Goal: Task Accomplishment & Management: Use online tool/utility

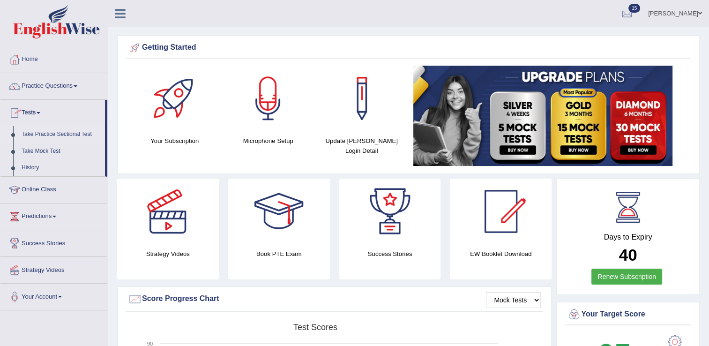
click at [54, 134] on link "Take Practice Sectional Test" at bounding box center [61, 134] width 88 height 17
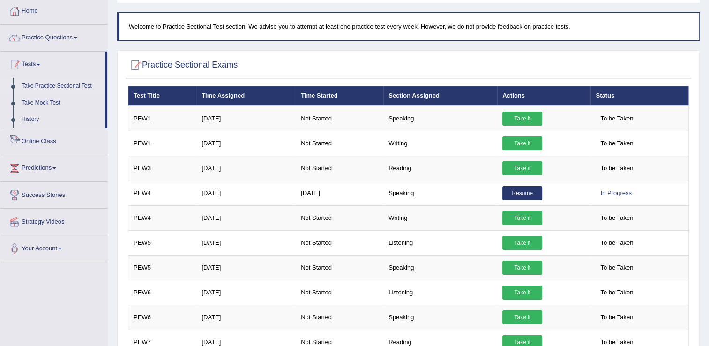
scroll to position [47, 0]
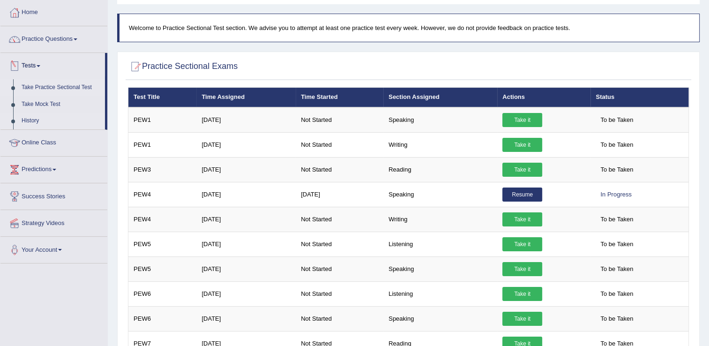
click at [37, 119] on link "History" at bounding box center [61, 120] width 88 height 17
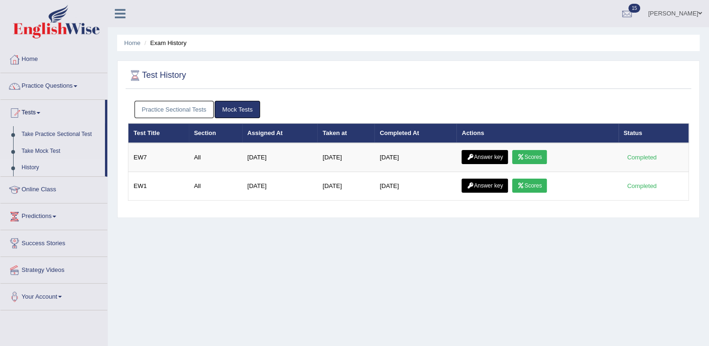
click at [191, 113] on link "Practice Sectional Tests" at bounding box center [174, 109] width 80 height 17
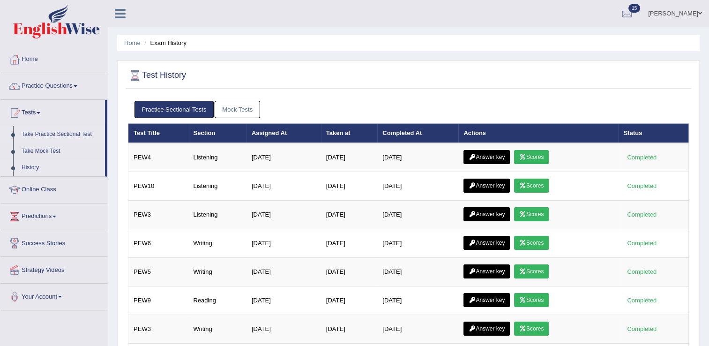
click at [37, 130] on link "Take Practice Sectional Test" at bounding box center [61, 134] width 88 height 17
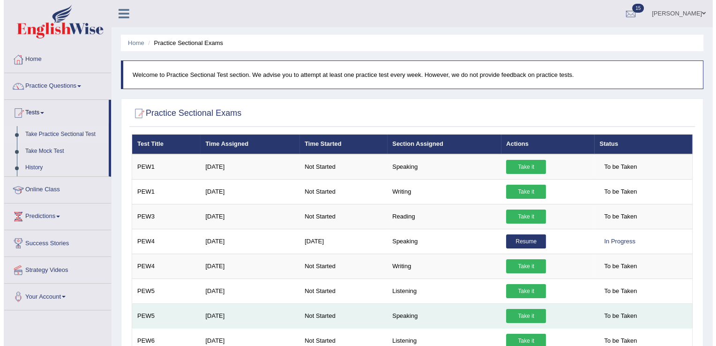
scroll to position [94, 0]
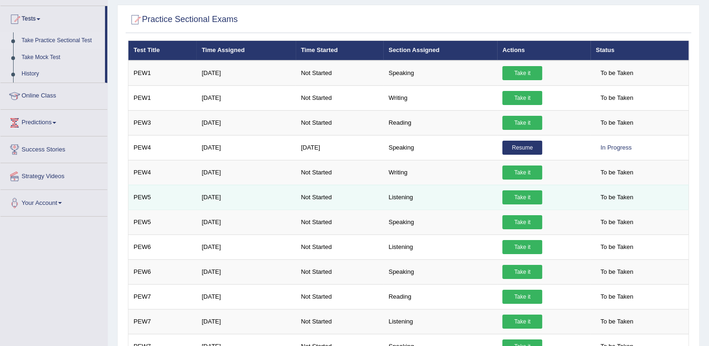
click at [532, 194] on link "Take it" at bounding box center [522, 197] width 40 height 14
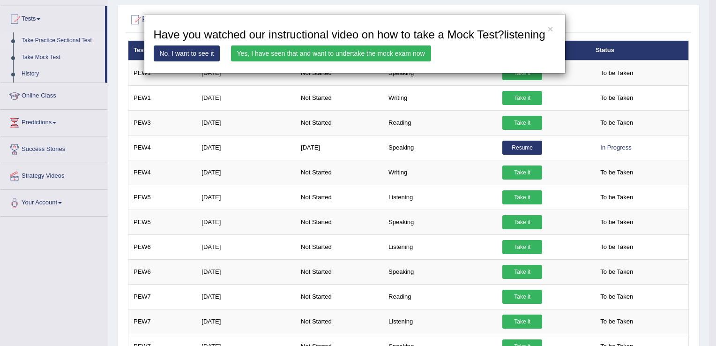
click at [334, 57] on link "Yes, I have seen that and want to undertake the mock exam now" at bounding box center [331, 53] width 200 height 16
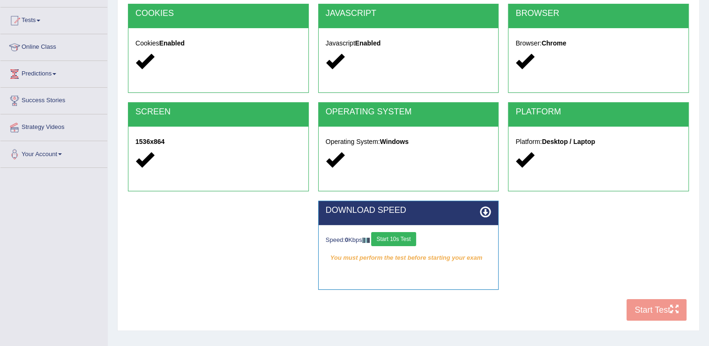
scroll to position [94, 0]
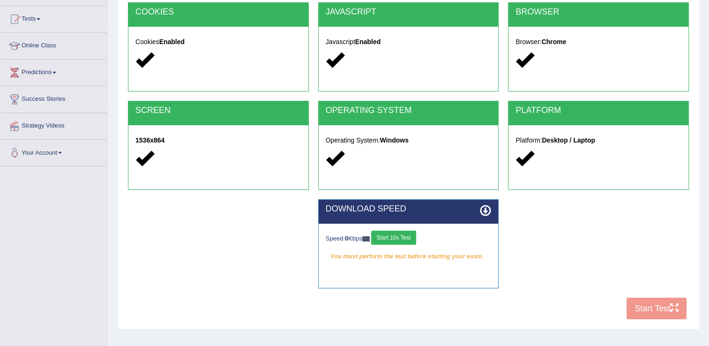
click at [408, 235] on button "Start 10s Test" at bounding box center [393, 237] width 45 height 14
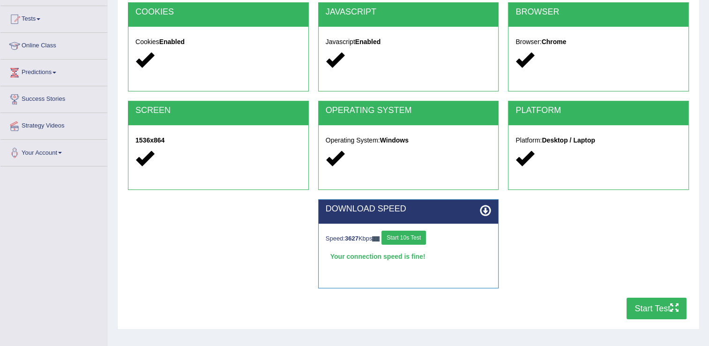
click at [667, 312] on button "Start Test" at bounding box center [656, 308] width 60 height 22
click at [645, 297] on button "Start Test" at bounding box center [656, 308] width 60 height 22
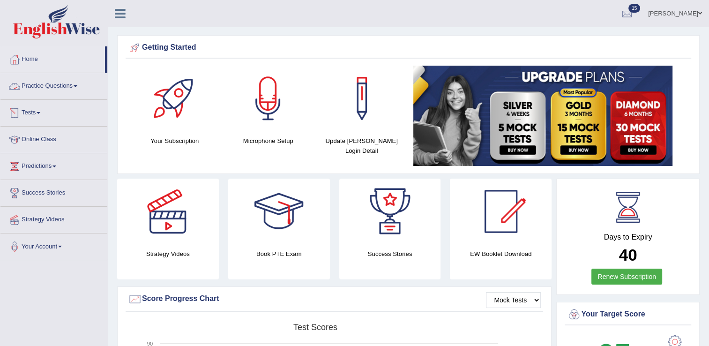
click at [42, 115] on link "Tests" at bounding box center [53, 111] width 107 height 23
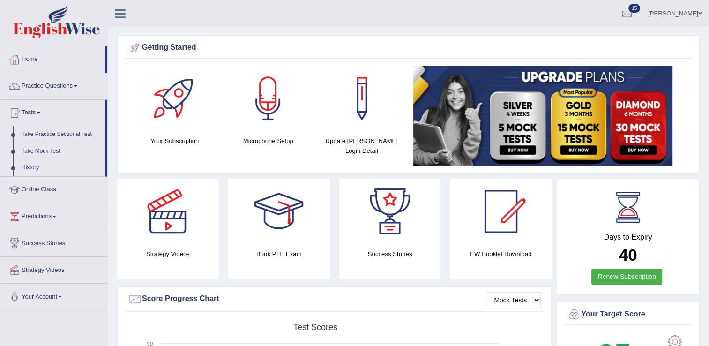
click at [36, 168] on link "History" at bounding box center [61, 167] width 88 height 17
click at [53, 135] on link "Take Practice Sectional Test" at bounding box center [61, 134] width 88 height 17
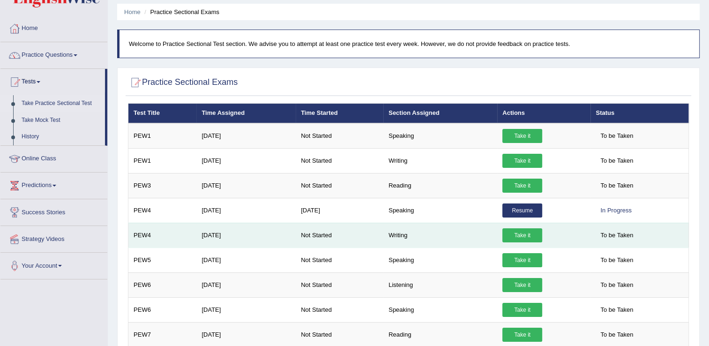
scroll to position [47, 0]
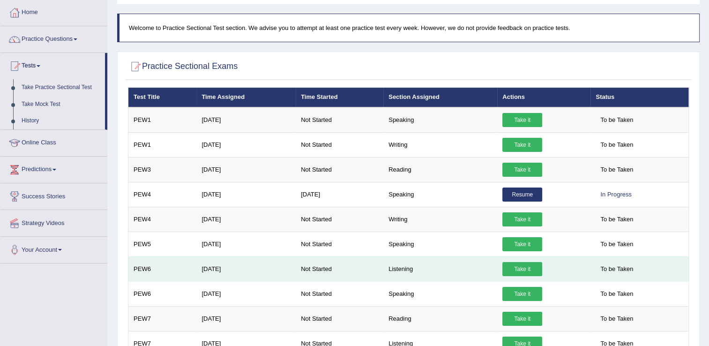
click at [511, 266] on link "Take it" at bounding box center [522, 269] width 40 height 14
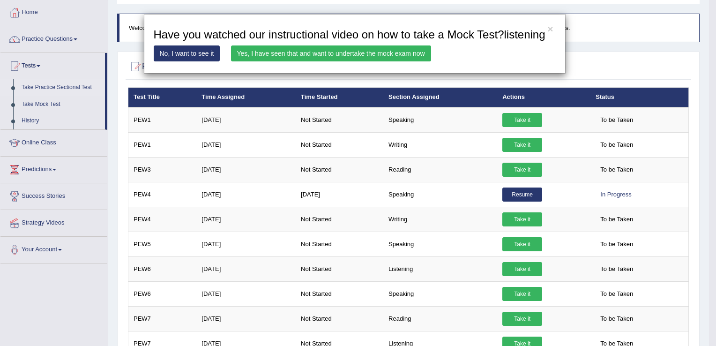
click at [19, 123] on div "× Have you watched our instructional video on how to take a Mock Test?listening…" at bounding box center [358, 173] width 716 height 346
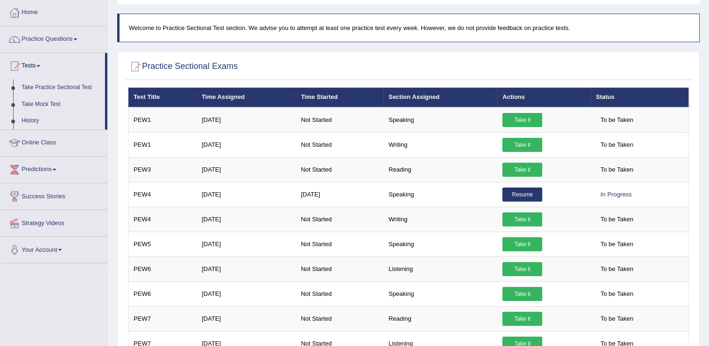
click at [34, 119] on link "History" at bounding box center [61, 120] width 88 height 17
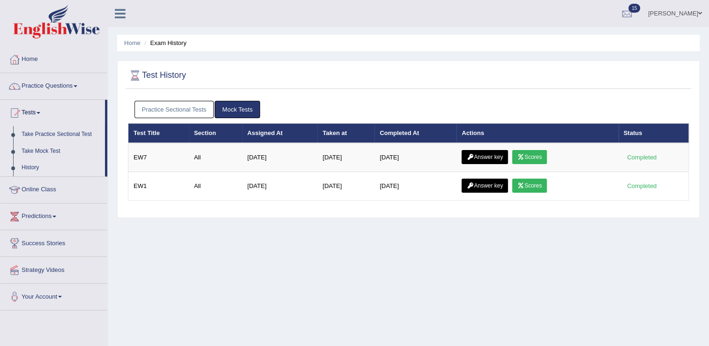
click at [163, 114] on link "Practice Sectional Tests" at bounding box center [174, 109] width 80 height 17
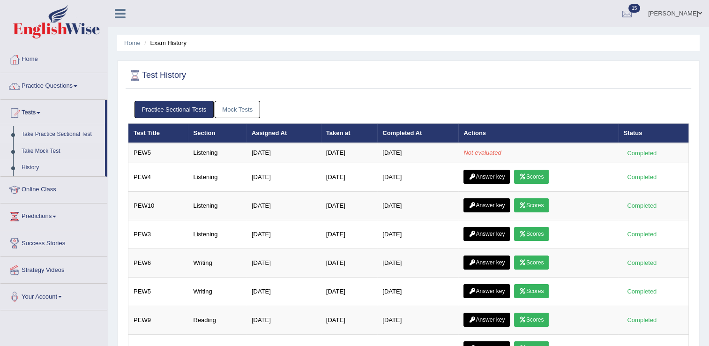
click at [47, 136] on link "Take Practice Sectional Test" at bounding box center [61, 134] width 88 height 17
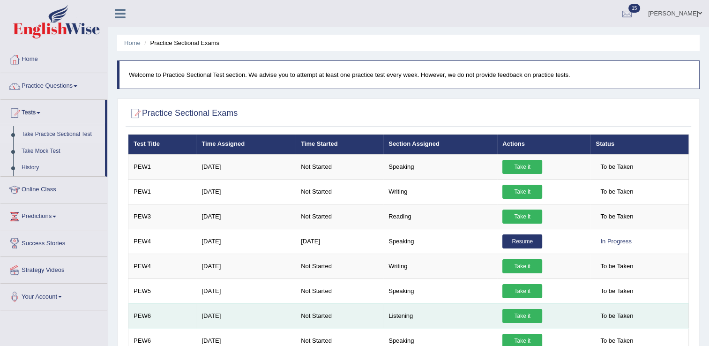
click at [510, 315] on link "Take it" at bounding box center [522, 316] width 40 height 14
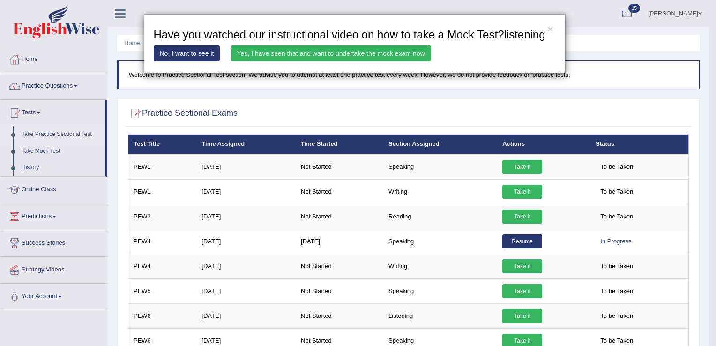
click at [303, 51] on link "Yes, I have seen that and want to undertake the mock exam now" at bounding box center [331, 53] width 200 height 16
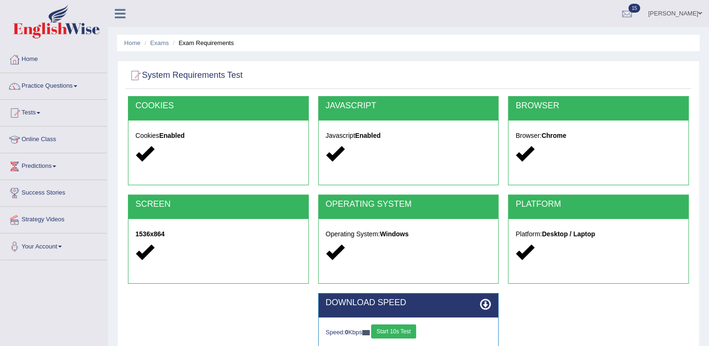
scroll to position [94, 0]
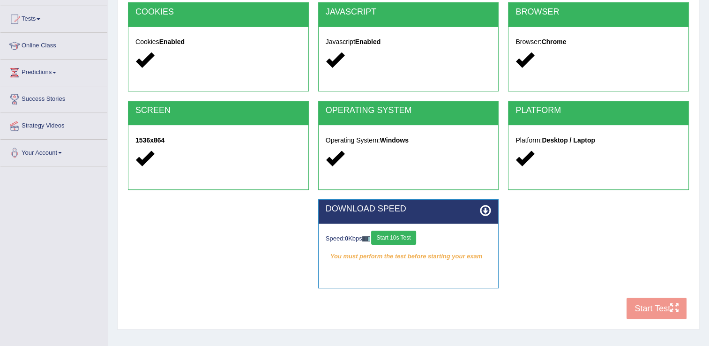
click at [406, 233] on button "Start 10s Test" at bounding box center [393, 237] width 45 height 14
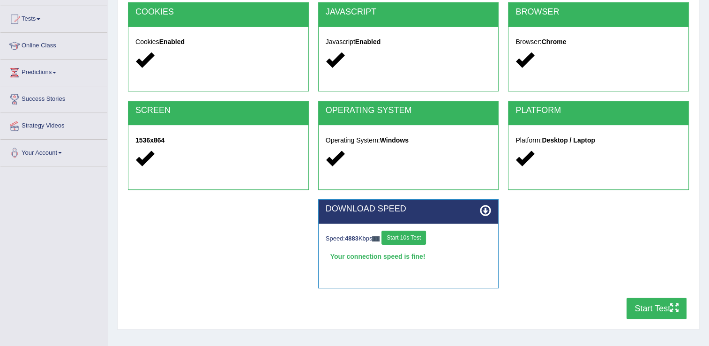
click at [634, 305] on button "Start Test" at bounding box center [656, 308] width 60 height 22
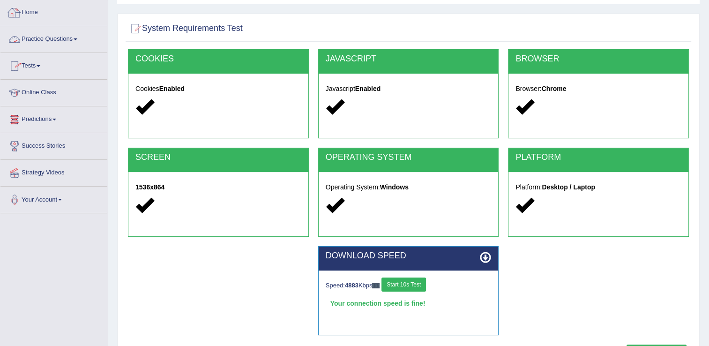
scroll to position [0, 0]
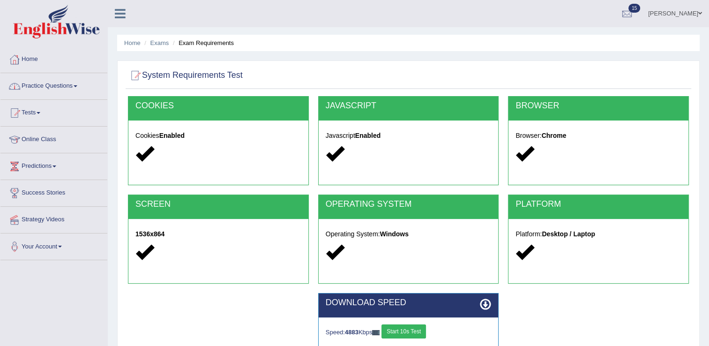
click at [45, 88] on link "Practice Questions" at bounding box center [53, 84] width 107 height 23
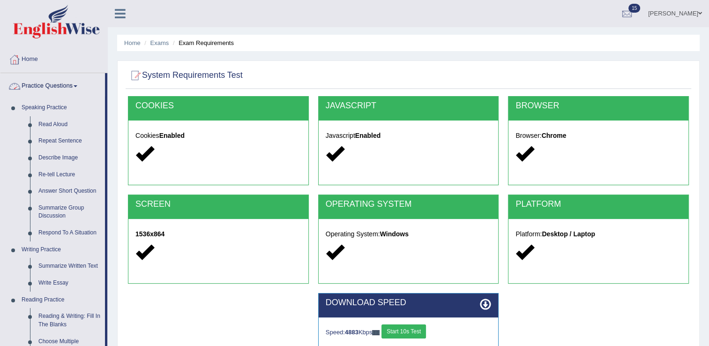
click at [33, 84] on link "Practice Questions" at bounding box center [52, 84] width 104 height 23
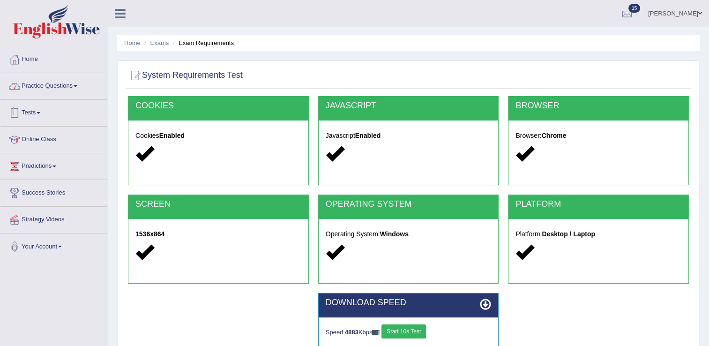
click at [34, 121] on link "Tests" at bounding box center [53, 111] width 107 height 23
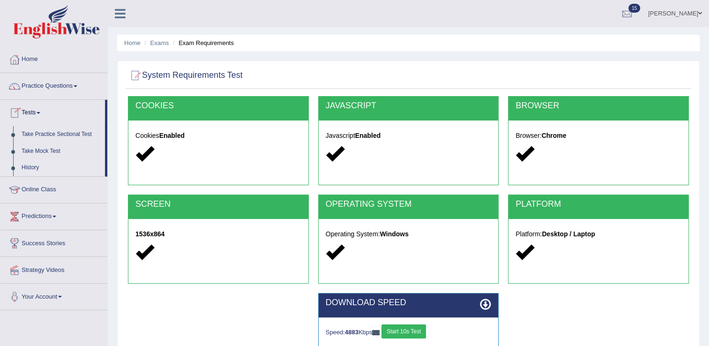
click at [30, 163] on link "History" at bounding box center [61, 167] width 88 height 17
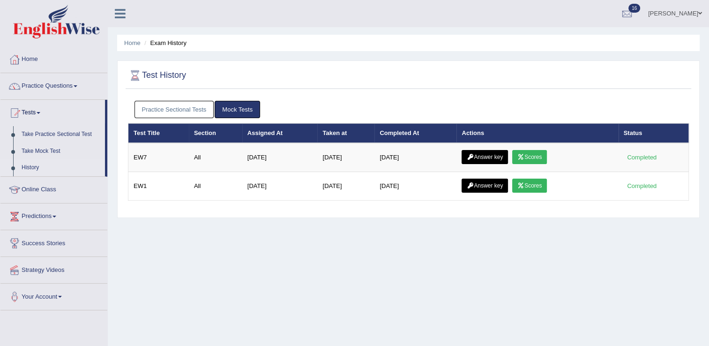
click at [169, 112] on link "Practice Sectional Tests" at bounding box center [174, 109] width 80 height 17
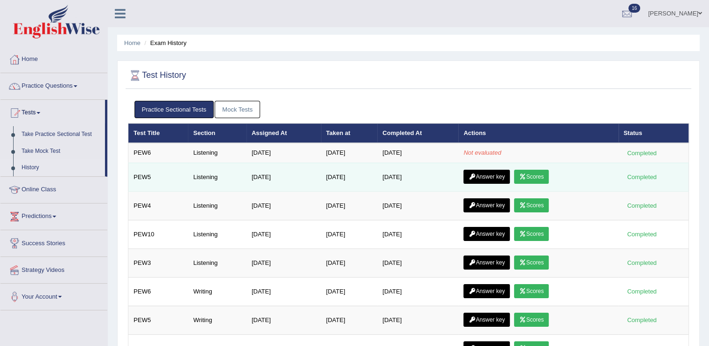
click at [530, 175] on link "Scores" at bounding box center [531, 177] width 35 height 14
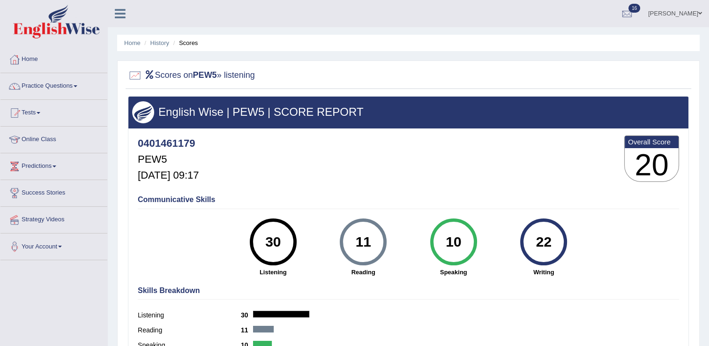
click at [54, 84] on link "Practice Questions" at bounding box center [53, 84] width 107 height 23
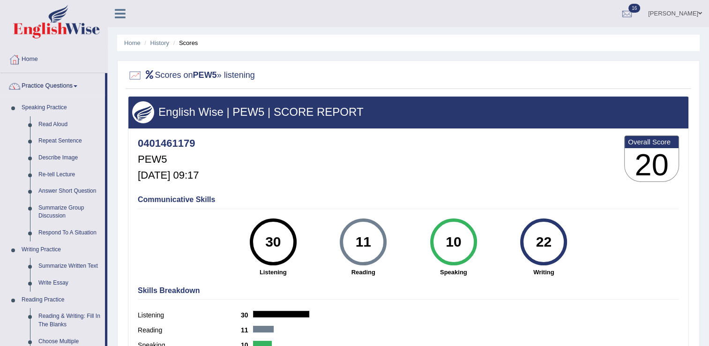
click at [55, 86] on link "Practice Questions" at bounding box center [52, 84] width 104 height 23
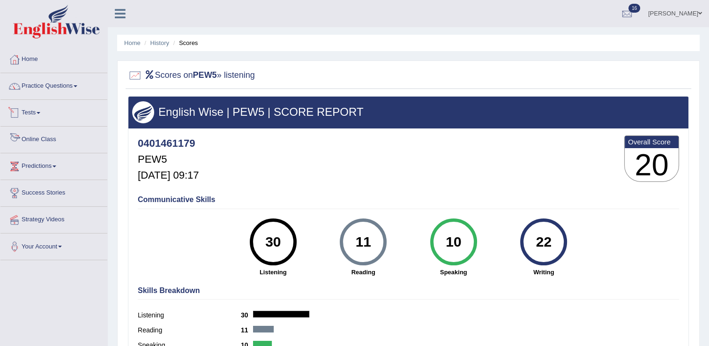
click at [41, 118] on link "Tests" at bounding box center [53, 111] width 107 height 23
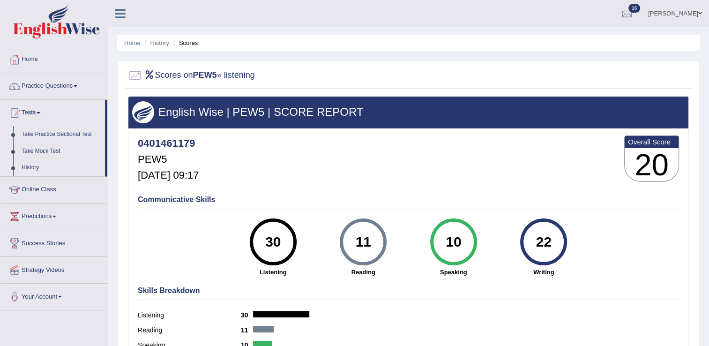
click at [36, 171] on link "History" at bounding box center [61, 167] width 88 height 17
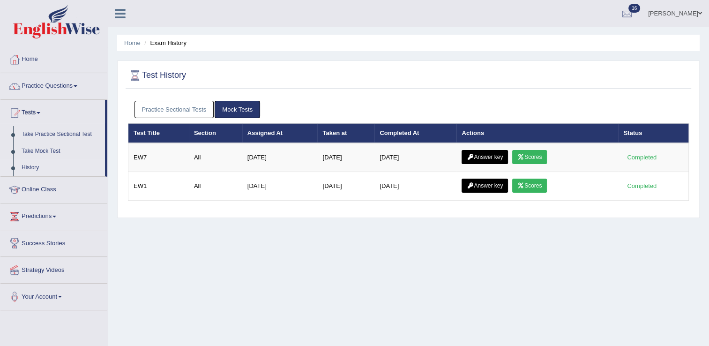
click at [165, 113] on link "Practice Sectional Tests" at bounding box center [174, 109] width 80 height 17
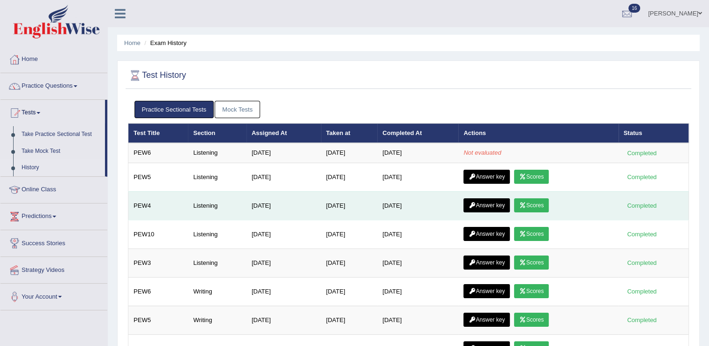
click at [537, 199] on link "Scores" at bounding box center [531, 205] width 35 height 14
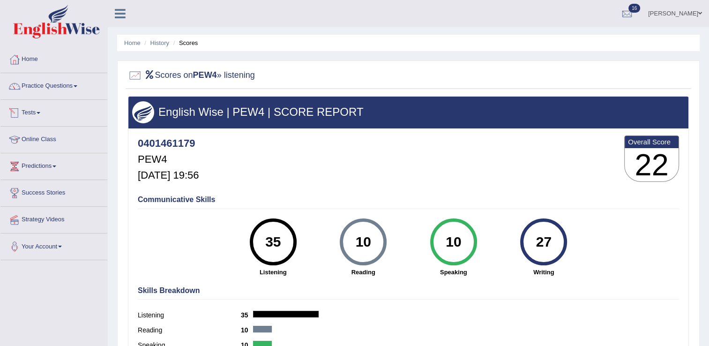
click at [37, 111] on link "Tests" at bounding box center [53, 111] width 107 height 23
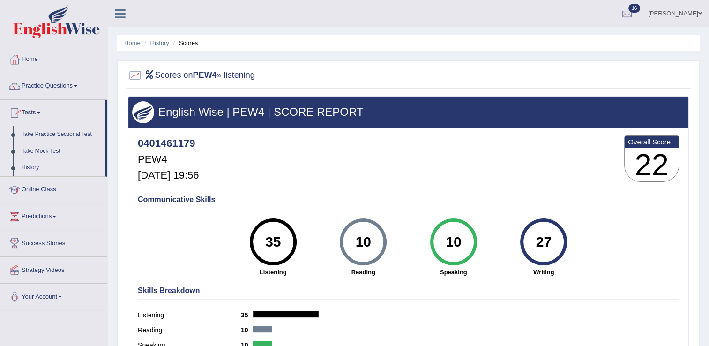
click at [36, 171] on link "History" at bounding box center [61, 167] width 88 height 17
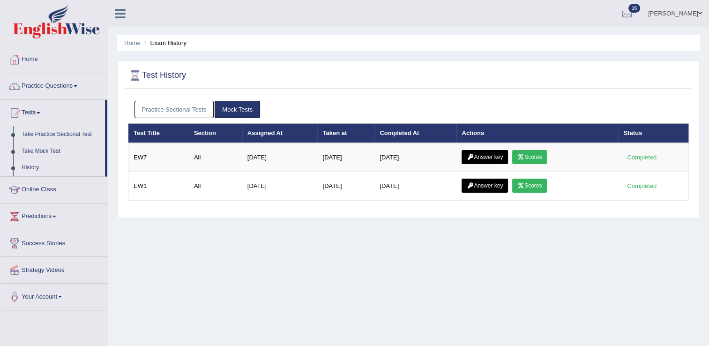
click at [166, 113] on link "Practice Sectional Tests" at bounding box center [174, 109] width 80 height 17
